Goal: Find specific page/section: Find specific page/section

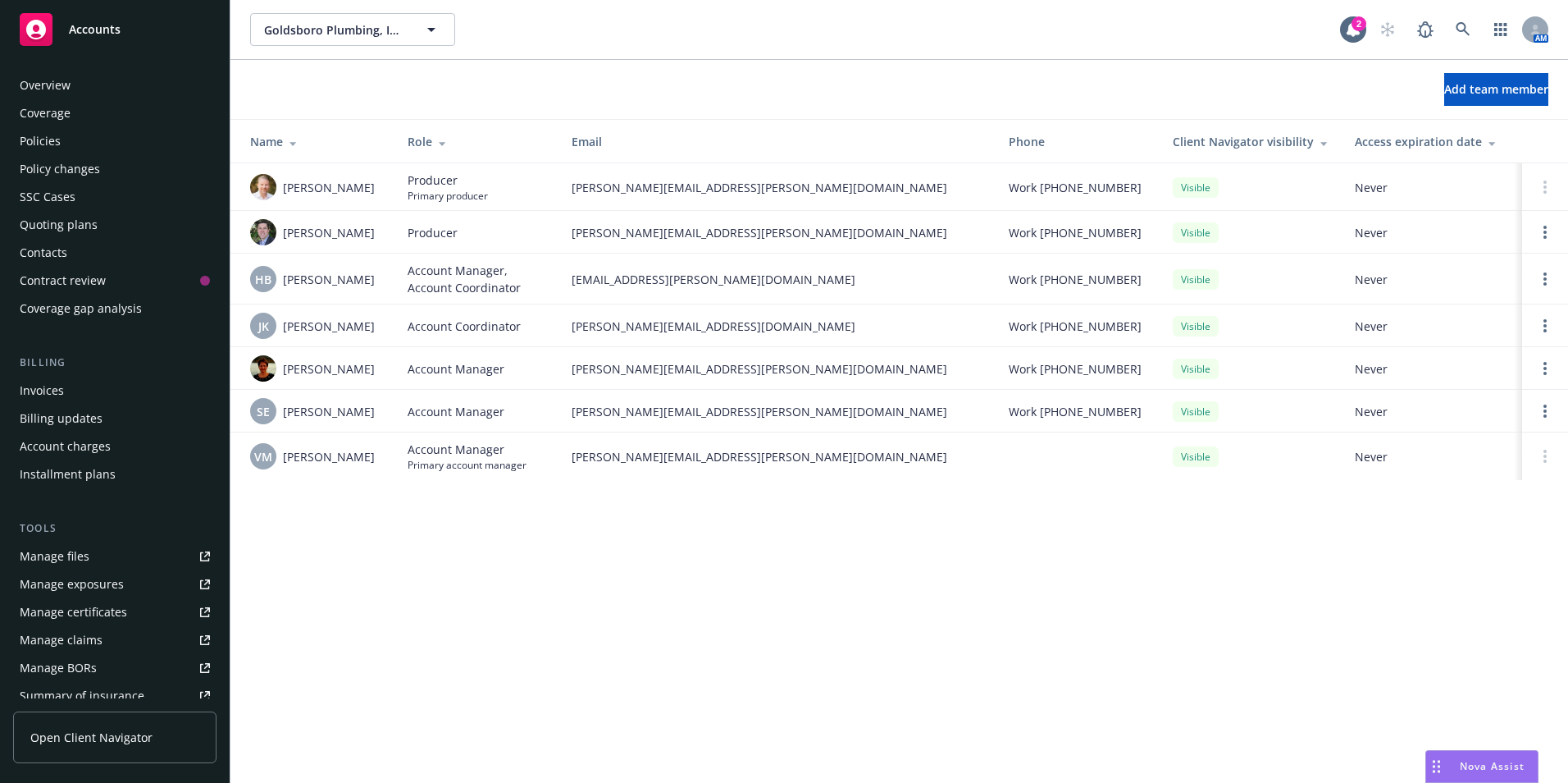
scroll to position [286, 0]
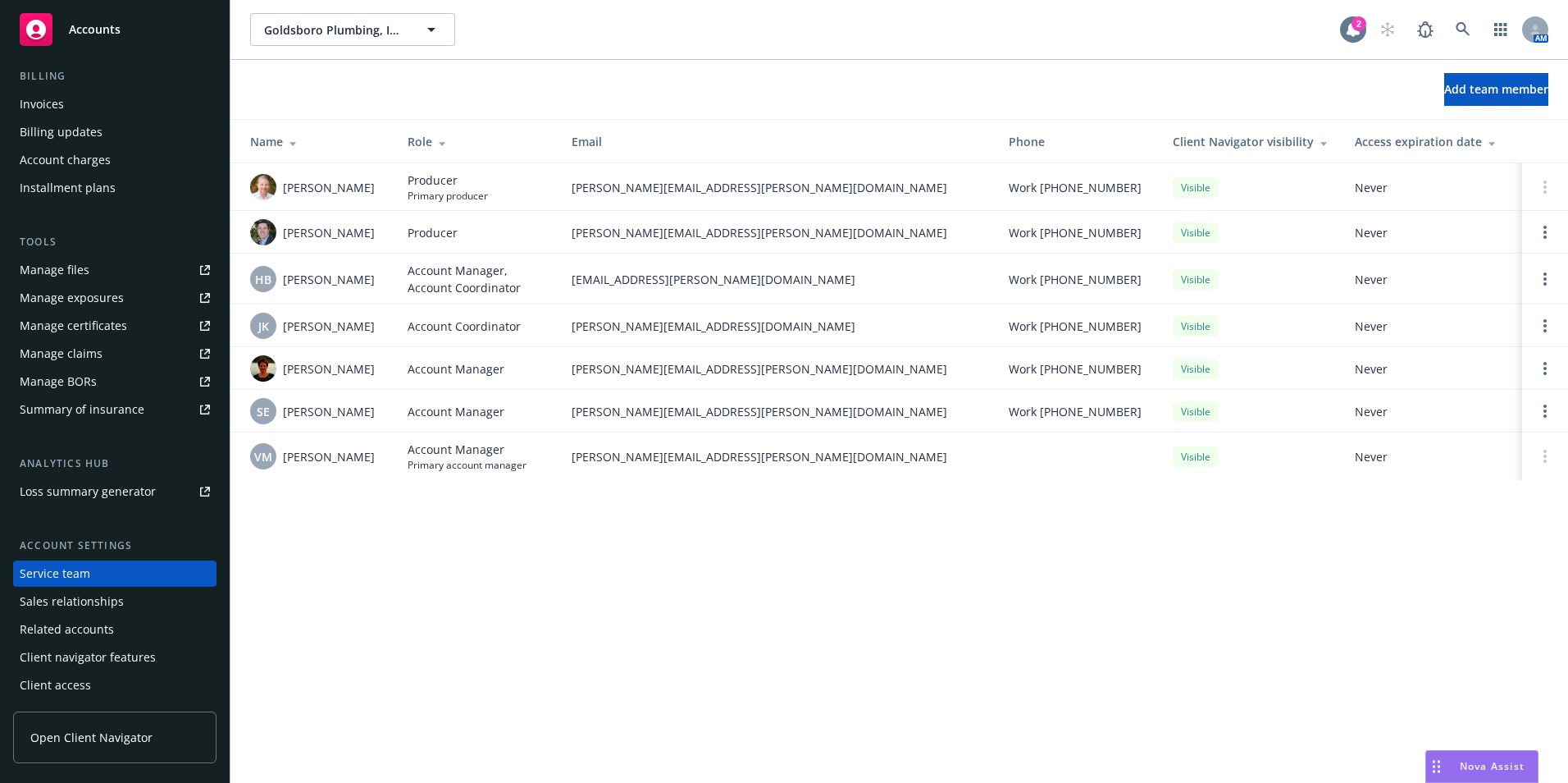
click at [1357, 20] on div "2" at bounding box center [1358, 24] width 15 height 15
